Goal: Information Seeking & Learning: Compare options

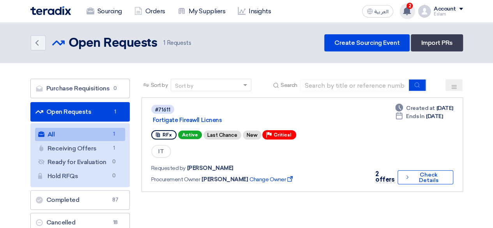
click at [406, 9] on use at bounding box center [407, 11] width 8 height 9
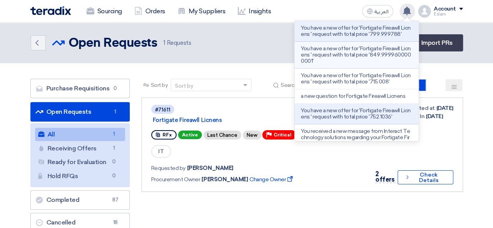
click at [357, 57] on p "You have a new offer for 'Fortigate Fireawll Licnens ' request with total price…" at bounding box center [357, 55] width 112 height 19
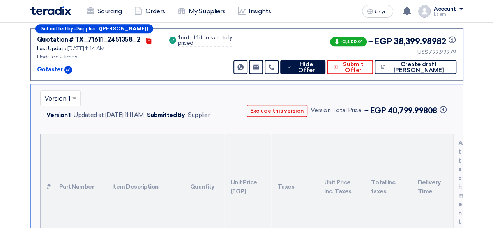
scroll to position [243, 0]
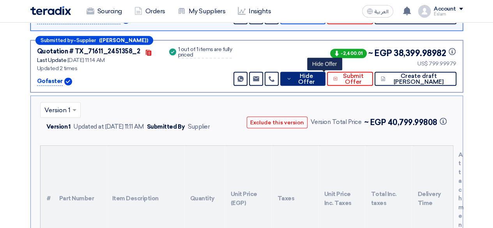
click at [319, 77] on span "Hide Offer" at bounding box center [306, 79] width 25 height 12
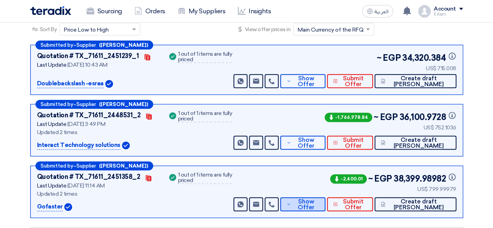
scroll to position [0, 0]
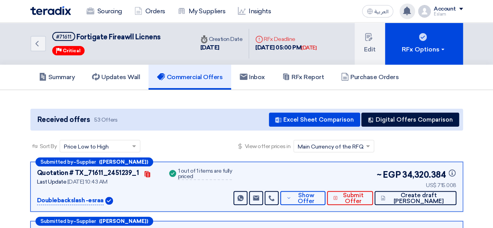
click at [411, 8] on icon at bounding box center [407, 11] width 9 height 9
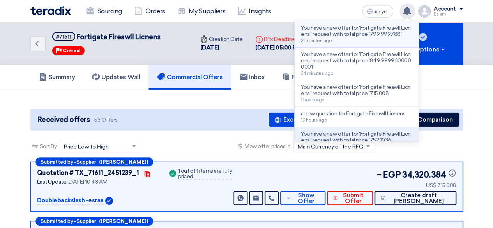
click at [339, 39] on div "You have a new offer for 'Fortigate Fireawll Licnens ' request with total price…" at bounding box center [357, 34] width 112 height 18
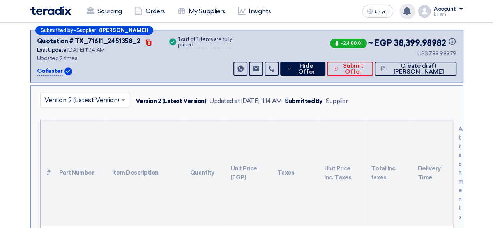
scroll to position [243, 0]
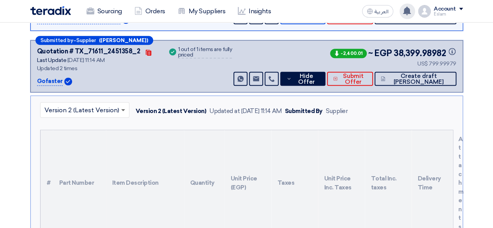
click at [123, 110] on span at bounding box center [124, 109] width 10 height 9
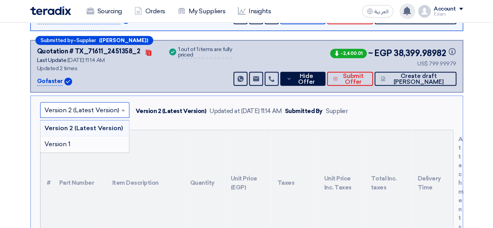
click at [87, 143] on div "Version 1" at bounding box center [85, 145] width 89 height 16
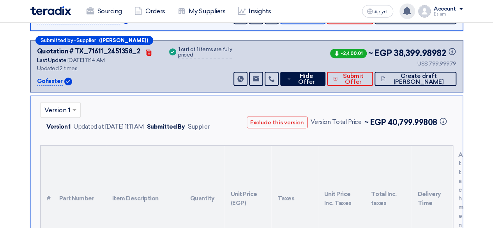
click at [77, 105] on span at bounding box center [76, 109] width 10 height 9
click at [75, 122] on span "Version 2 (Latest Version)" at bounding box center [81, 125] width 75 height 7
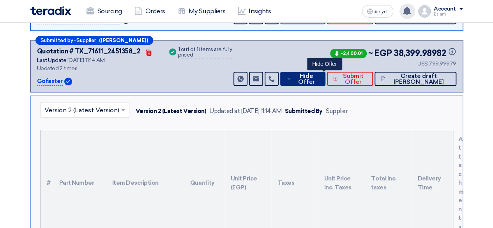
click at [319, 75] on span "Hide Offer" at bounding box center [306, 79] width 25 height 12
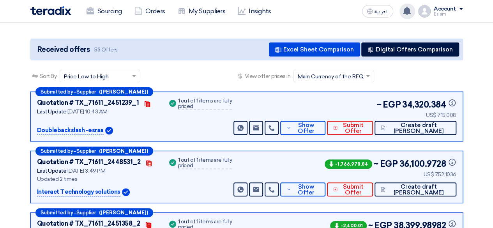
scroll to position [87, 0]
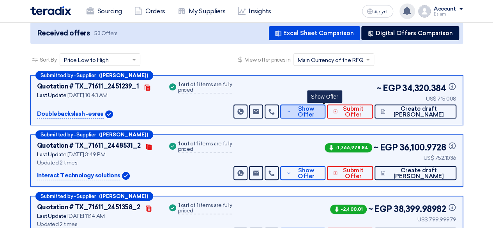
click at [319, 114] on span "Show Offer" at bounding box center [306, 112] width 26 height 12
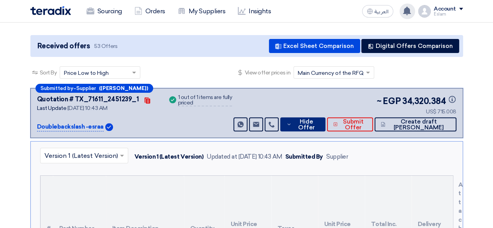
scroll to position [48, 0]
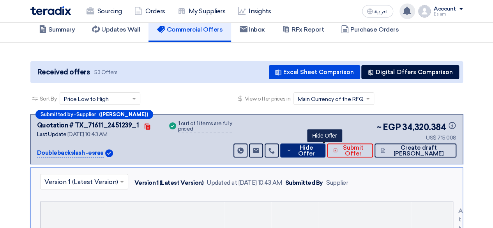
click at [319, 150] on span "Hide Offer" at bounding box center [306, 151] width 25 height 12
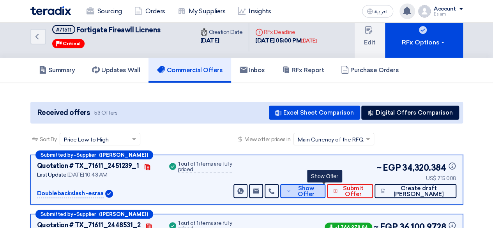
scroll to position [0, 0]
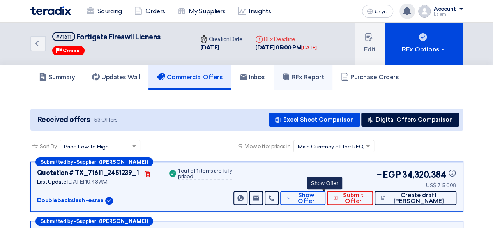
drag, startPoint x: 289, startPoint y: 73, endPoint x: 279, endPoint y: 96, distance: 26.0
click at [289, 73] on icon at bounding box center [286, 77] width 8 height 8
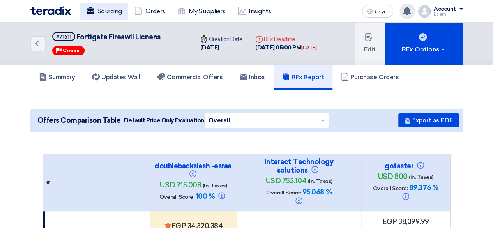
click at [94, 14] on link "Sourcing" at bounding box center [104, 11] width 48 height 17
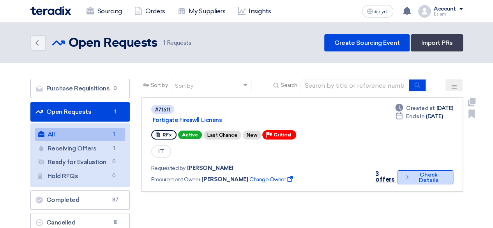
click at [410, 177] on icon "Check details" at bounding box center [408, 177] width 6 height 7
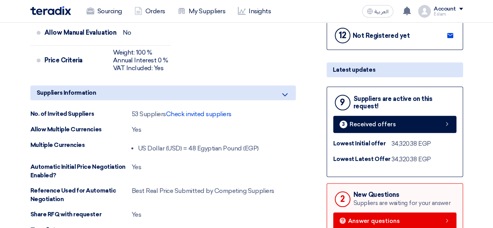
scroll to position [312, 0]
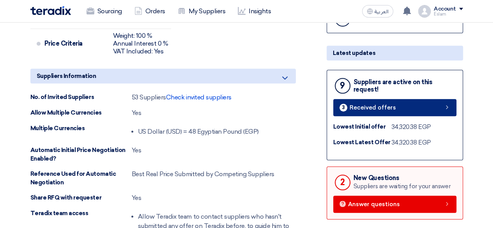
click at [375, 101] on link "3 Received offers" at bounding box center [395, 107] width 123 height 17
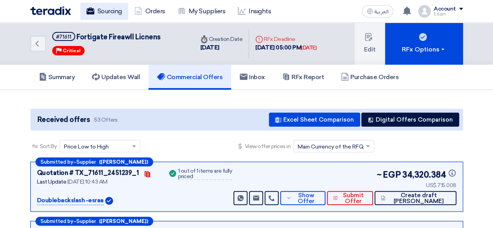
click at [107, 11] on link "Sourcing" at bounding box center [104, 11] width 48 height 17
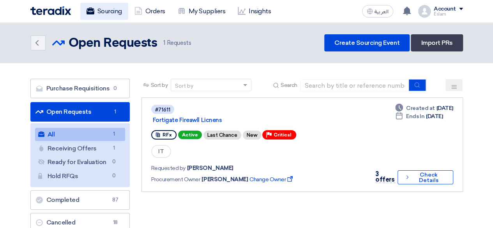
click at [112, 15] on link "Sourcing" at bounding box center [104, 11] width 48 height 17
click at [94, 7] on icon at bounding box center [91, 11] width 8 height 8
click at [116, 12] on link "Sourcing" at bounding box center [104, 11] width 48 height 17
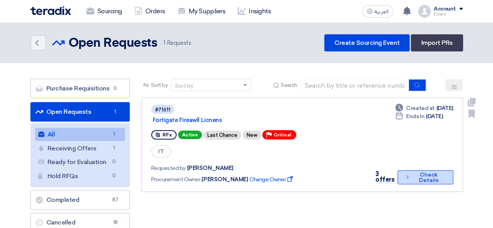
click at [422, 181] on button "Check details Check Details" at bounding box center [425, 177] width 55 height 14
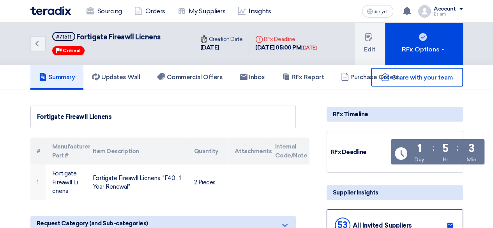
drag, startPoint x: 113, startPoint y: 117, endPoint x: 30, endPoint y: 116, distance: 82.7
click at [30, 116] on div "Fortigate Fireawll Licnens" at bounding box center [163, 117] width 266 height 23
copy div "Fortigate Fireawll Licnens"
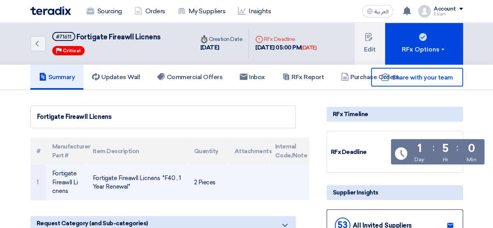
drag, startPoint x: 91, startPoint y: 177, endPoint x: 144, endPoint y: 192, distance: 54.2
click at [144, 192] on td "Fortigate Fireawll Licnens "F40 , 1 Year Renewal"" at bounding box center [137, 183] width 101 height 36
copy td "Fortigate Fireawll Licnens "F40 , 1 Year Renewal""
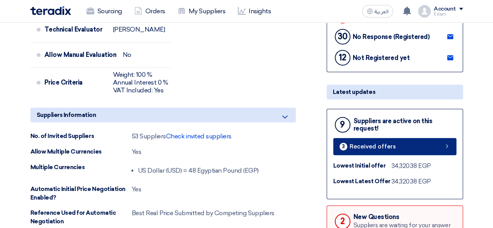
click at [344, 151] on link "3 Received offers" at bounding box center [395, 146] width 123 height 17
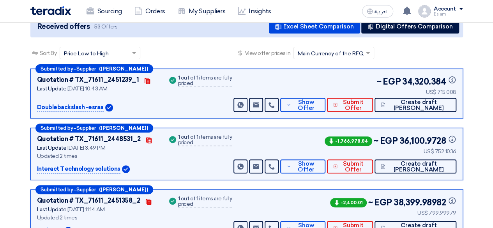
scroll to position [81, 0]
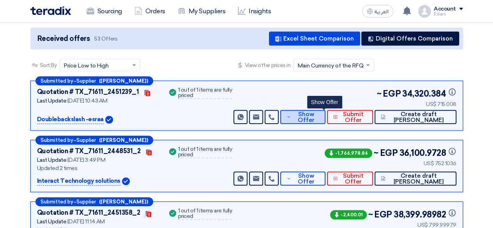
click at [319, 113] on span "Show Offer" at bounding box center [306, 118] width 26 height 12
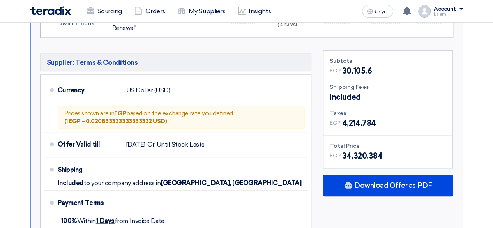
scroll to position [354, 0]
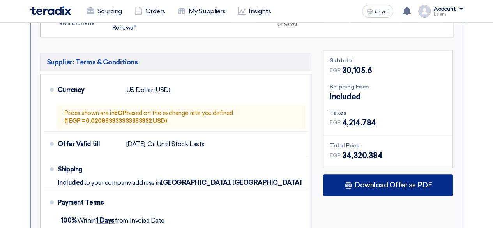
click at [398, 179] on div "Download Offer as PDF" at bounding box center [388, 185] width 130 height 22
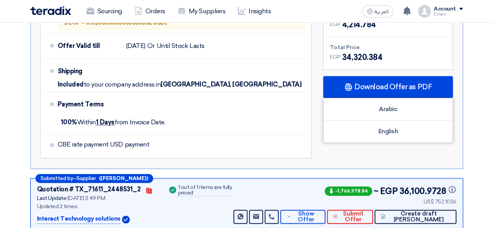
scroll to position [471, 0]
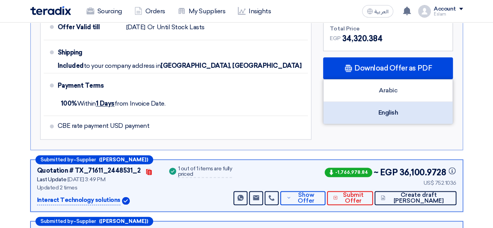
click at [373, 114] on div "English" at bounding box center [388, 113] width 129 height 22
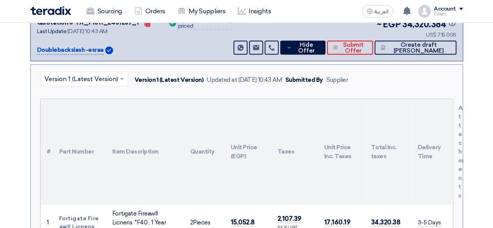
scroll to position [120, 0]
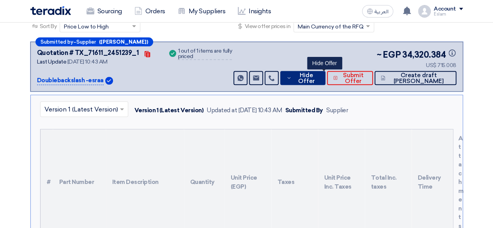
click at [314, 75] on span "Hide Offer" at bounding box center [306, 79] width 25 height 12
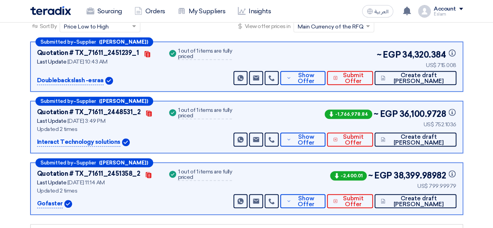
drag, startPoint x: 35, startPoint y: 80, endPoint x: 82, endPoint y: 82, distance: 47.2
click at [82, 82] on div "Submitted by – Supplier (Esraa Tarek) Quotation # TX_71611_2451239_1 Contacts L…" at bounding box center [246, 67] width 433 height 50
copy p "Doublebackslash"
click at [319, 138] on span "Show Offer" at bounding box center [306, 140] width 26 height 12
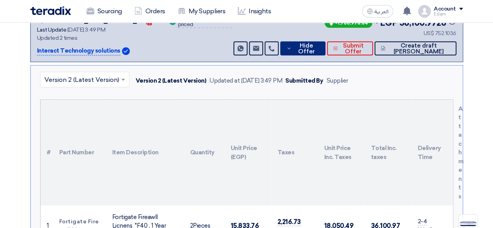
scroll to position [198, 0]
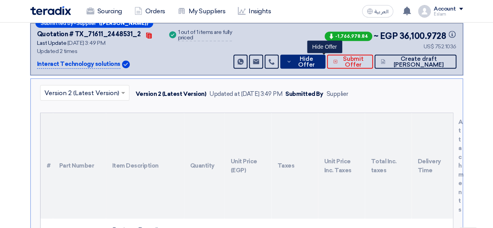
click at [319, 62] on span "Hide Offer" at bounding box center [306, 62] width 25 height 12
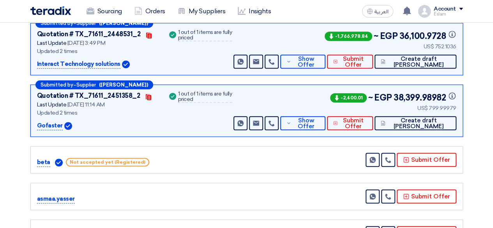
drag, startPoint x: 35, startPoint y: 64, endPoint x: 117, endPoint y: 67, distance: 81.6
click at [117, 67] on div "Submitted by – Supplier ([PERSON_NAME]) Quotation # TX_71611_2448531_2 Contacts…" at bounding box center [246, 49] width 433 height 52
copy p "Interact Technology solutions"
click at [301, 56] on button "Show Offer" at bounding box center [302, 62] width 45 height 14
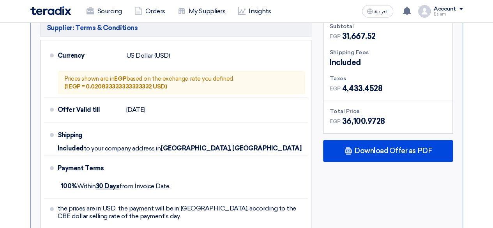
scroll to position [471, 0]
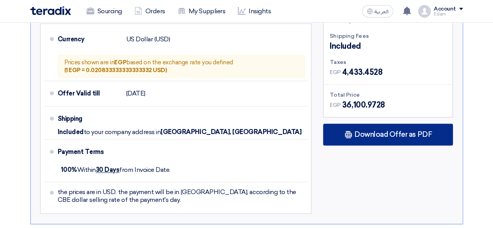
click at [371, 138] on div "Download Offer as PDF" at bounding box center [388, 135] width 130 height 22
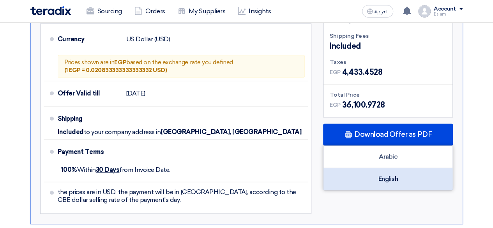
click at [396, 176] on div "English" at bounding box center [388, 179] width 129 height 22
click at [402, 175] on div "English" at bounding box center [388, 179] width 129 height 22
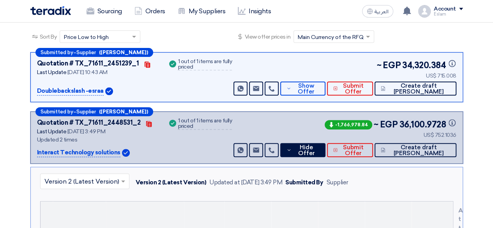
scroll to position [81, 0]
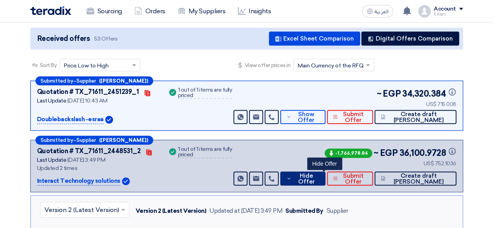
click at [319, 182] on span "Hide Offer" at bounding box center [306, 179] width 25 height 12
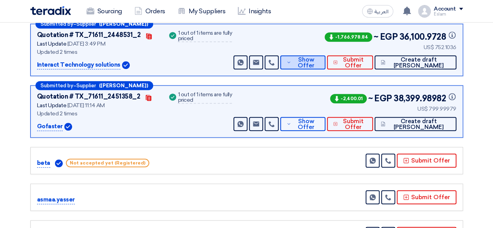
scroll to position [198, 0]
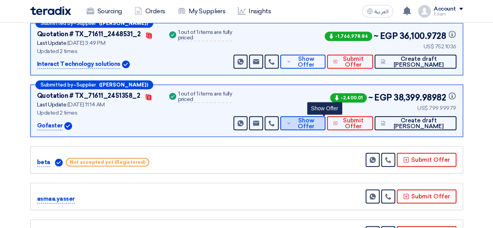
click at [319, 118] on span "Show Offer" at bounding box center [306, 124] width 26 height 12
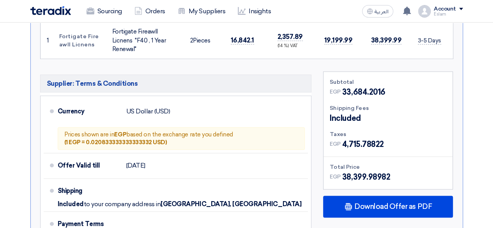
scroll to position [471, 0]
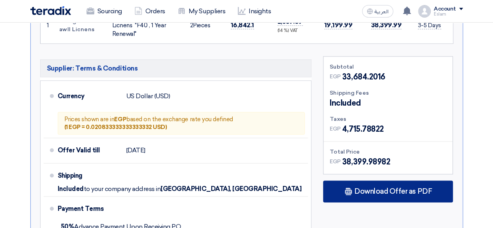
click at [353, 193] on icon at bounding box center [349, 192] width 8 height 8
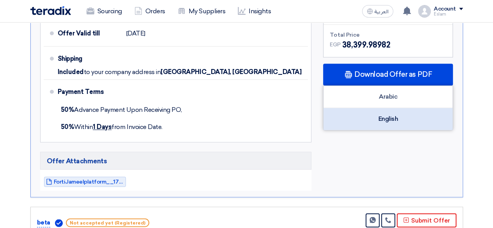
click at [364, 115] on div "English" at bounding box center [388, 119] width 129 height 22
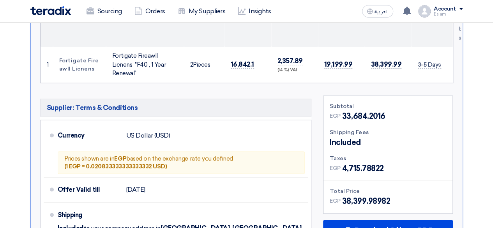
scroll to position [276, 0]
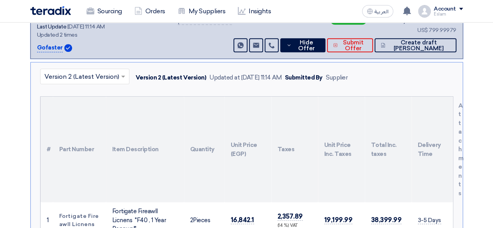
drag, startPoint x: 35, startPoint y: 46, endPoint x: 61, endPoint y: 46, distance: 25.7
click at [61, 46] on div "Submitted by – Supplier ([PERSON_NAME]) Quotation # TX_71611_2451358_2 Contacts…" at bounding box center [246, 33] width 433 height 52
copy div "Gofaster"
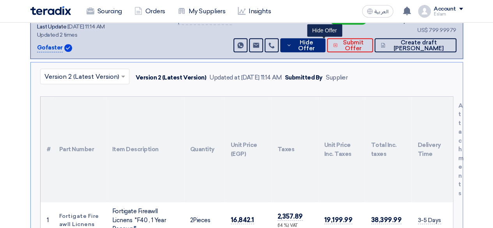
click at [319, 42] on span "Hide Offer" at bounding box center [306, 46] width 25 height 12
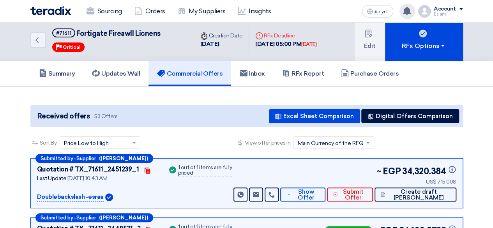
scroll to position [0, 0]
